Goal: Transaction & Acquisition: Purchase product/service

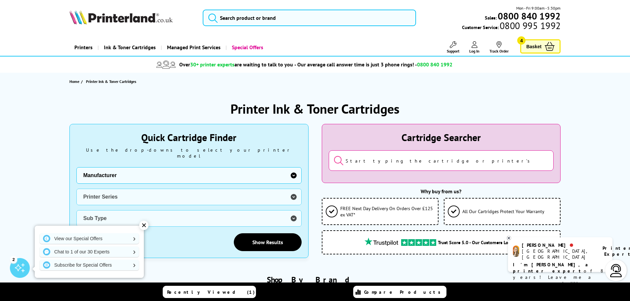
click at [292, 170] on select "Manufacturer Brother Canon Cubify Dell Dymo Epson HP Kodak Konica Minolta Kyoce…" at bounding box center [188, 175] width 225 height 17
select select "13815"
click at [76, 167] on select "Manufacturer Brother Canon Cubify Dell Dymo Epson HP Kodak Konica Minolta Kyoce…" at bounding box center [188, 175] width 225 height 17
click at [291, 190] on select "Printer Series B Series C Series Colorqube Colour MFP DocuPrint Phaser Versalin…" at bounding box center [188, 197] width 225 height 17
select select "38179"
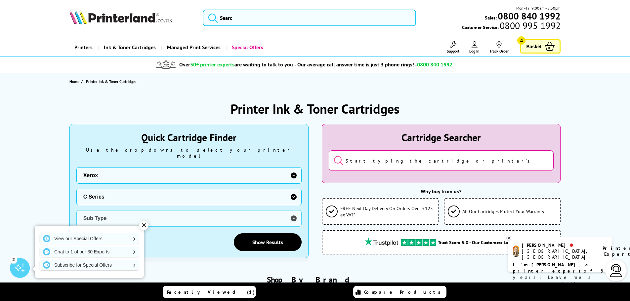
click at [76, 189] on select "Printer Series B Series C Series Colorqube Colour MFP DocuPrint Phaser Versalin…" at bounding box center [188, 197] width 225 height 17
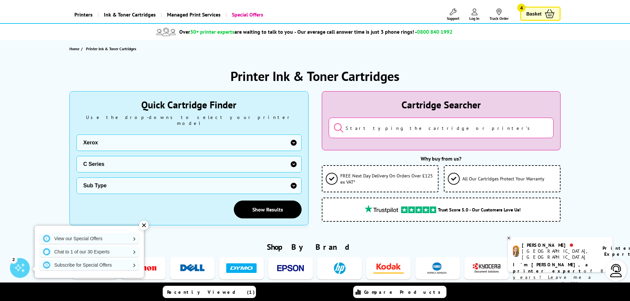
scroll to position [33, 0]
click at [294, 179] on select "Sub Type Xerox C230 Xerox C235 Xerox C310 Xerox C315 Xerox C320 Xerox C325 Xero…" at bounding box center [188, 185] width 225 height 17
select select "38180"
click at [76, 177] on select "Sub Type Xerox C230 Xerox C235 Xerox C310 Xerox C315 Xerox C320 Xerox C325 Xero…" at bounding box center [188, 185] width 225 height 17
click at [267, 207] on link "Show Results" at bounding box center [268, 209] width 68 height 18
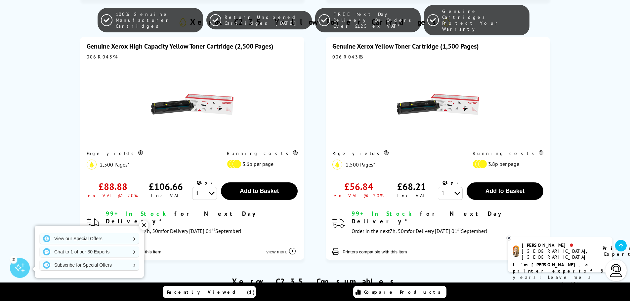
scroll to position [1256, 0]
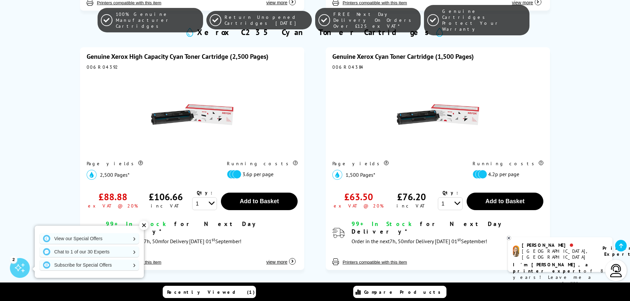
scroll to position [694, 0]
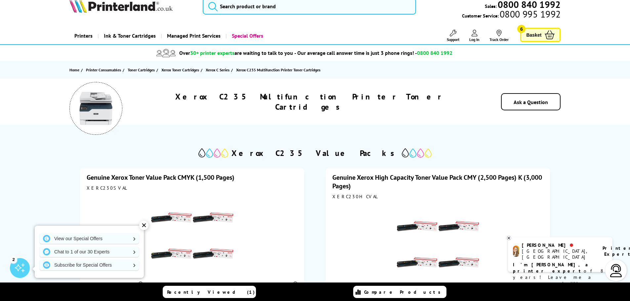
scroll to position [0, 0]
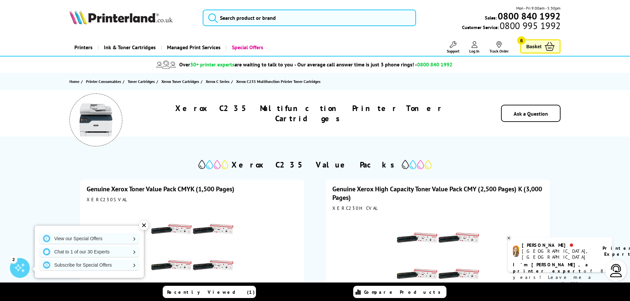
click at [537, 49] on span "Basket" at bounding box center [533, 46] width 15 height 9
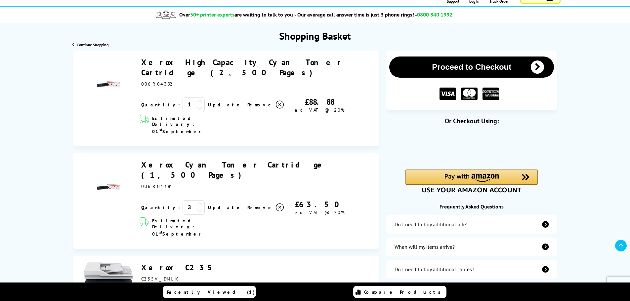
scroll to position [66, 0]
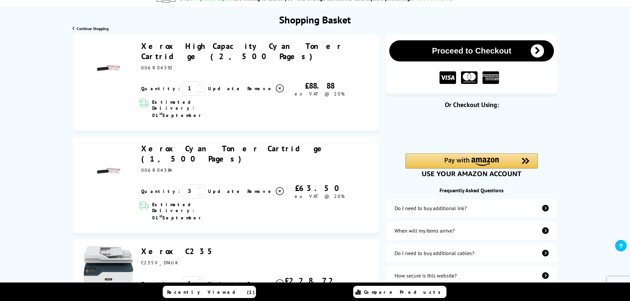
click at [197, 191] on icon at bounding box center [200, 194] width 6 height 6
click at [197, 185] on icon at bounding box center [200, 188] width 6 height 6
click at [197, 89] on icon at bounding box center [200, 92] width 6 height 6
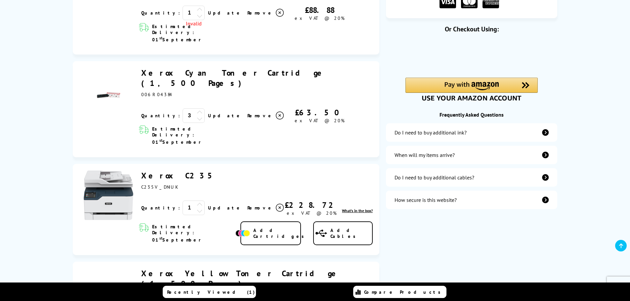
scroll to position [132, 0]
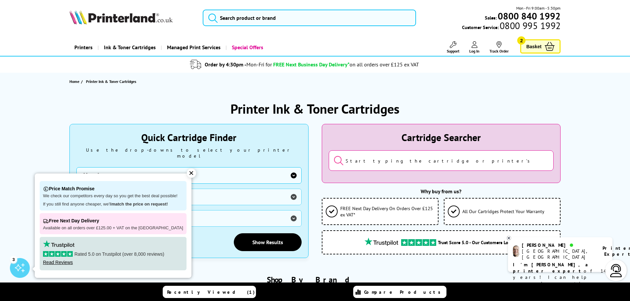
click at [292, 169] on select "Manufacturer Brother Canon Cubify Dell Dymo Epson HP Kodak Konica Minolta Kyoce…" at bounding box center [188, 175] width 225 height 17
click at [531, 42] on span "Basket" at bounding box center [533, 46] width 15 height 9
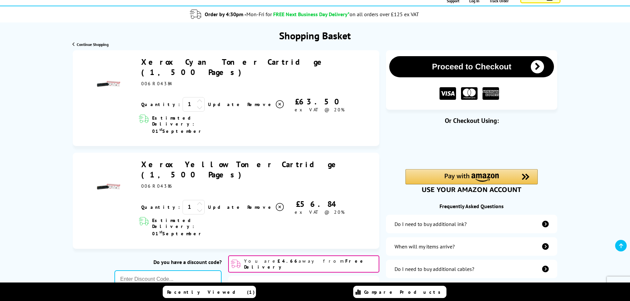
scroll to position [66, 0]
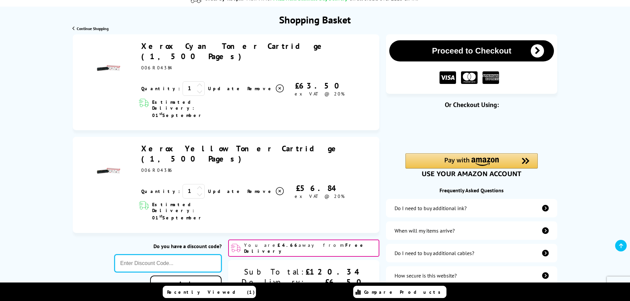
click at [176, 255] on input "text" at bounding box center [167, 264] width 107 height 18
paste input "A3THIRTY"
type input "A3THIRTY"
